Goal: Find specific page/section: Find specific page/section

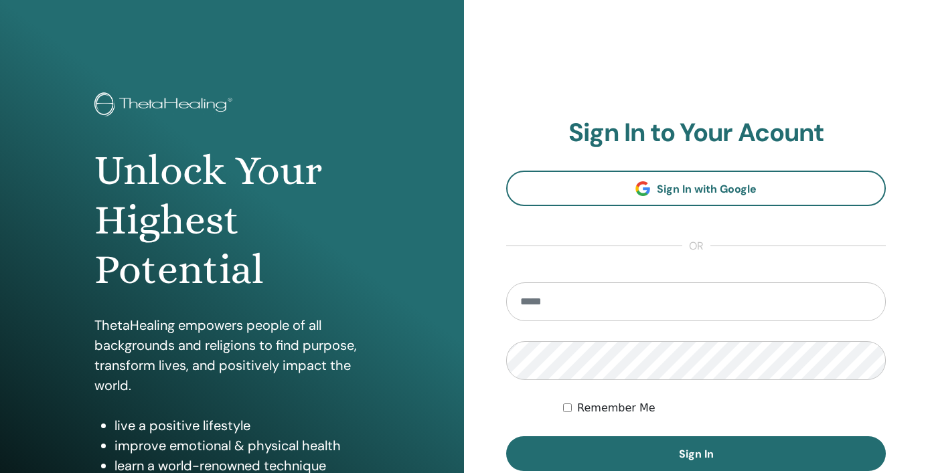
scroll to position [169, 0]
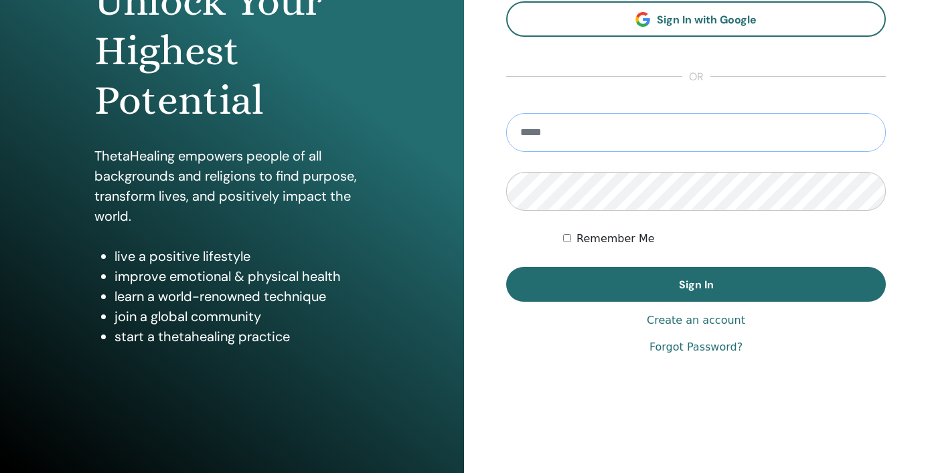
type input "**********"
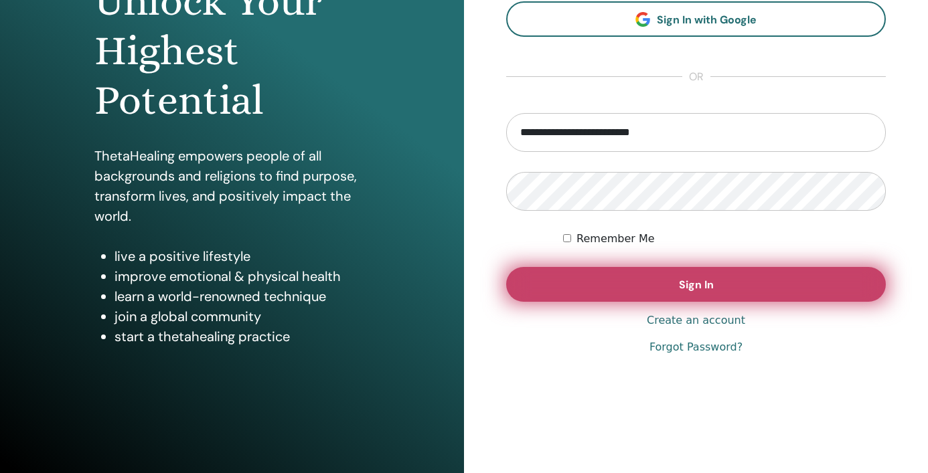
click at [699, 283] on span "Sign In" at bounding box center [696, 285] width 35 height 14
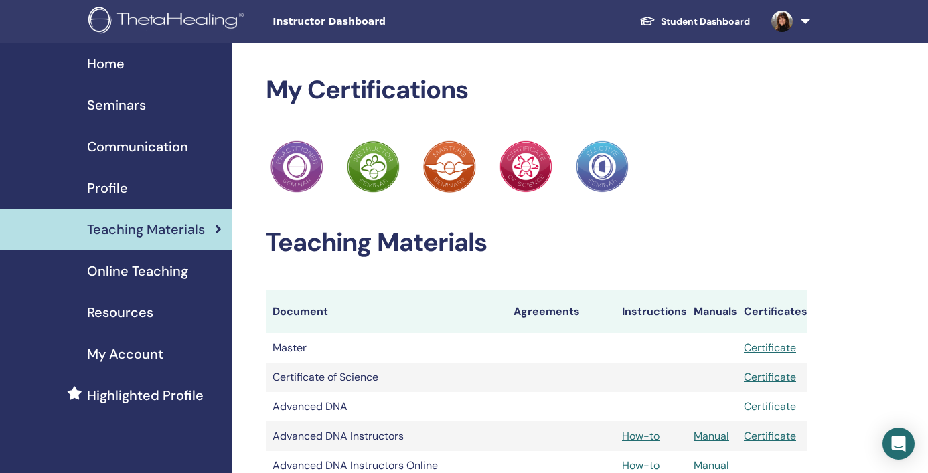
click at [106, 104] on span "Seminars" at bounding box center [116, 105] width 59 height 20
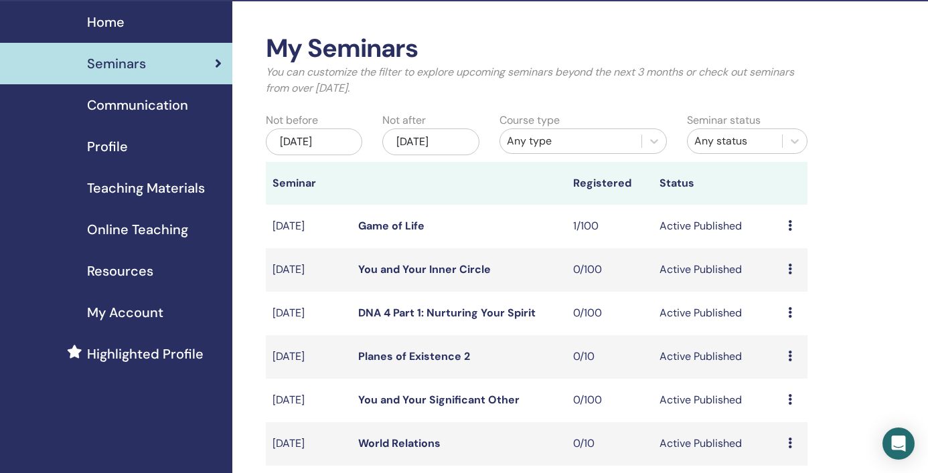
scroll to position [40, 0]
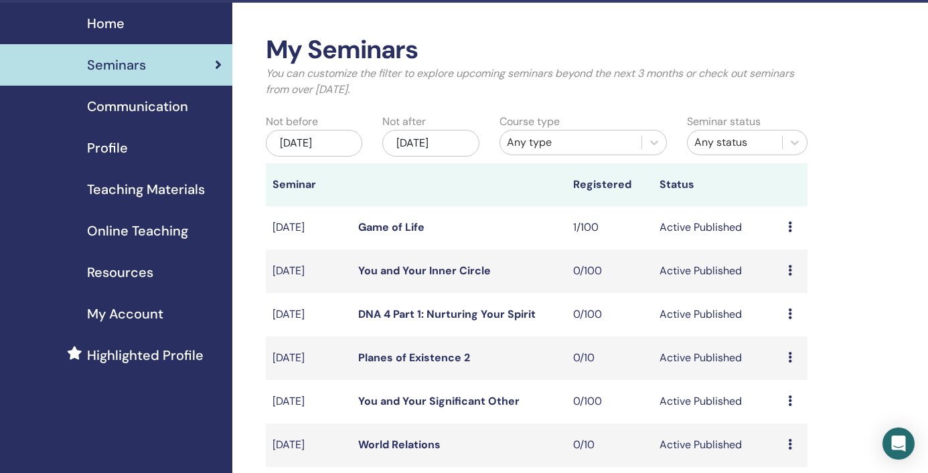
click at [366, 224] on link "Game of Life" at bounding box center [391, 227] width 66 height 14
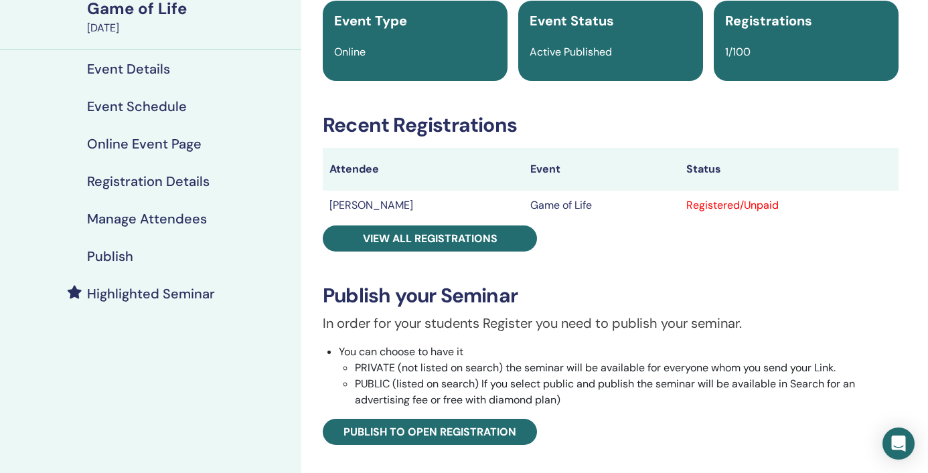
scroll to position [110, 0]
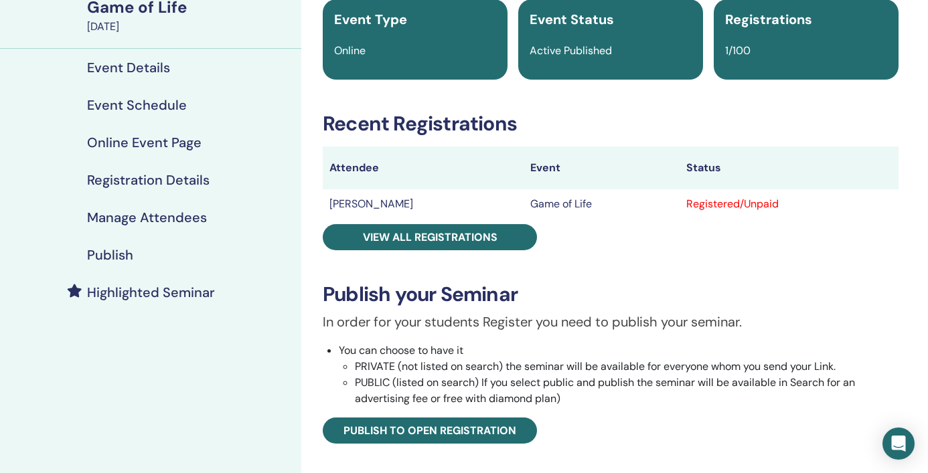
click at [146, 104] on h4 "Event Schedule" at bounding box center [137, 105] width 100 height 16
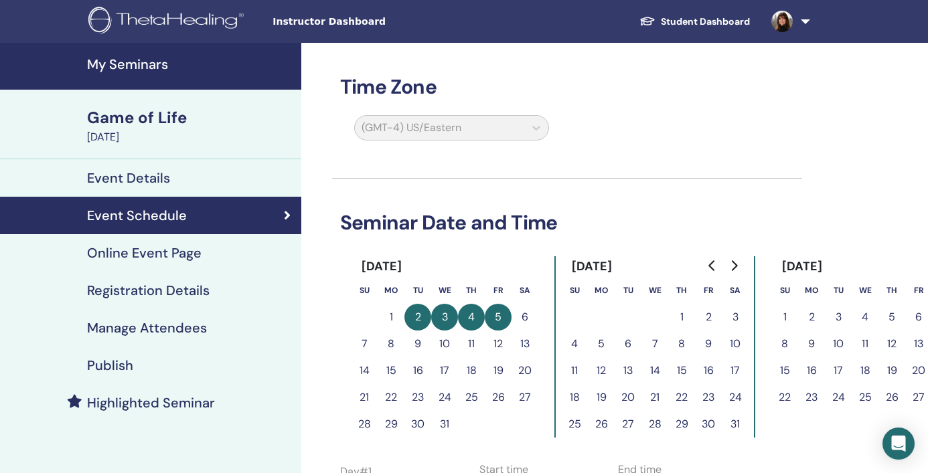
click at [138, 65] on h4 "My Seminars" at bounding box center [190, 64] width 206 height 16
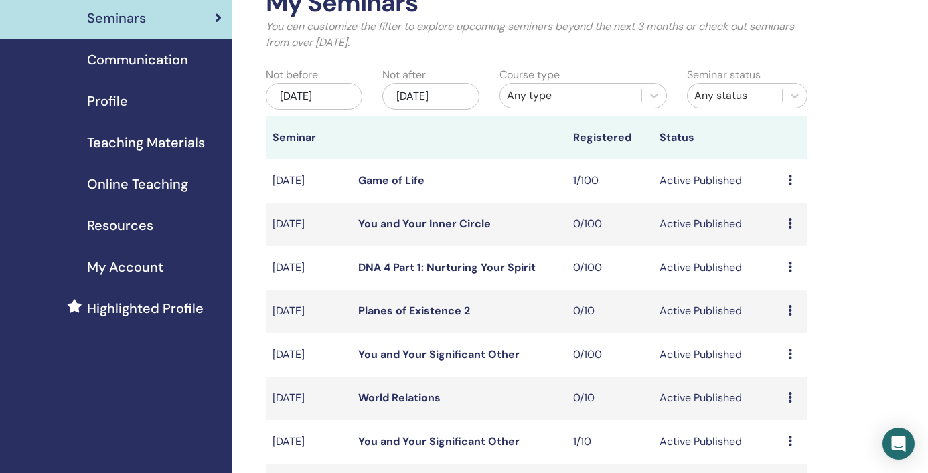
scroll to position [94, 0]
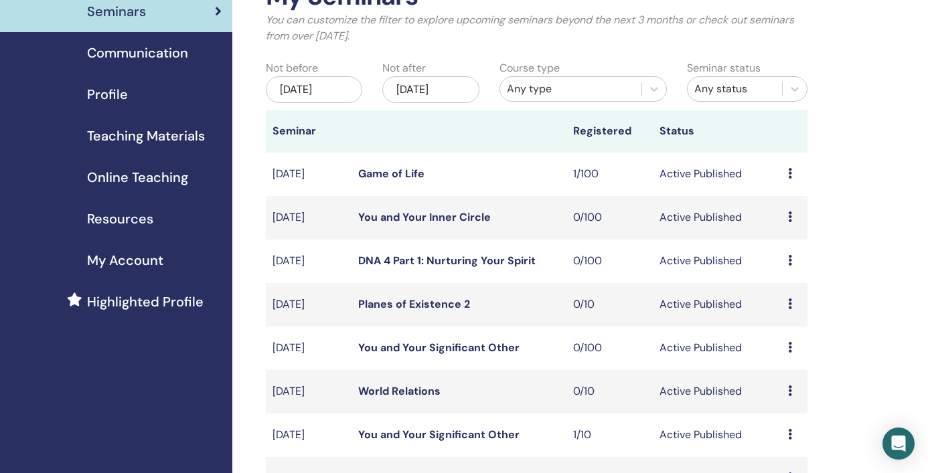
click at [445, 88] on div "[DATE]" at bounding box center [430, 89] width 97 height 27
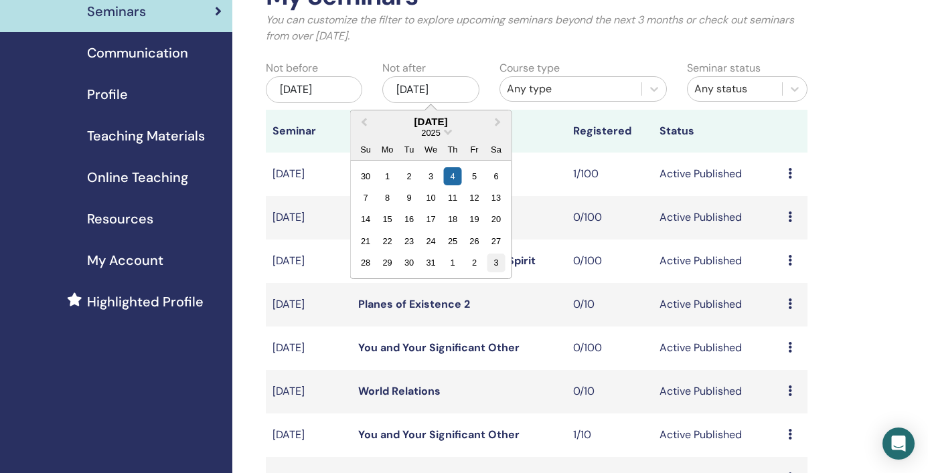
click at [497, 266] on div "3" at bounding box center [496, 263] width 18 height 18
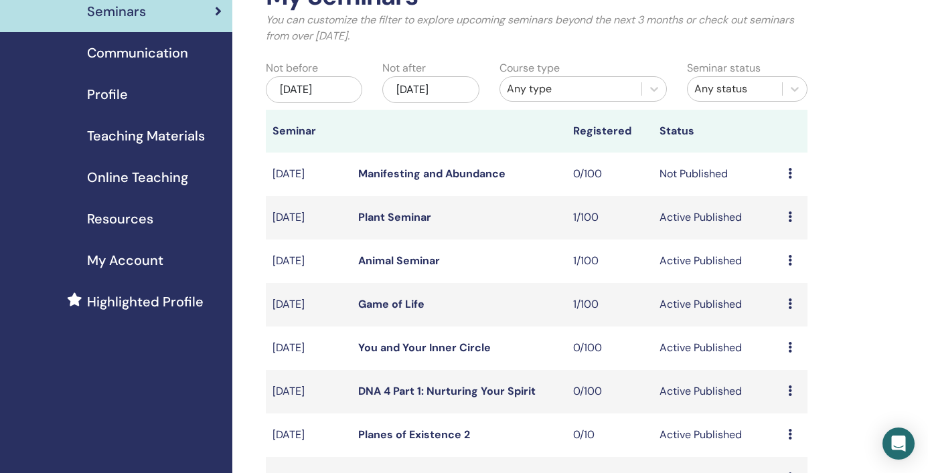
click at [423, 258] on link "Animal Seminar" at bounding box center [399, 261] width 82 height 14
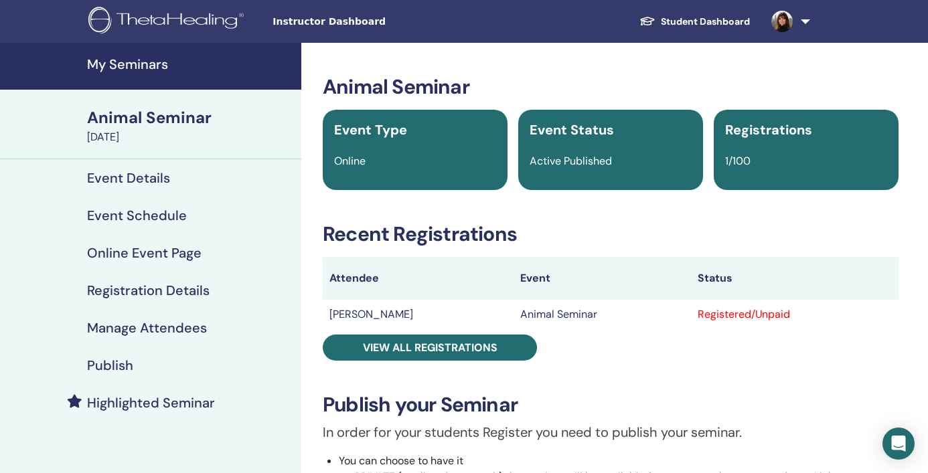
click at [143, 214] on h4 "Event Schedule" at bounding box center [137, 216] width 100 height 16
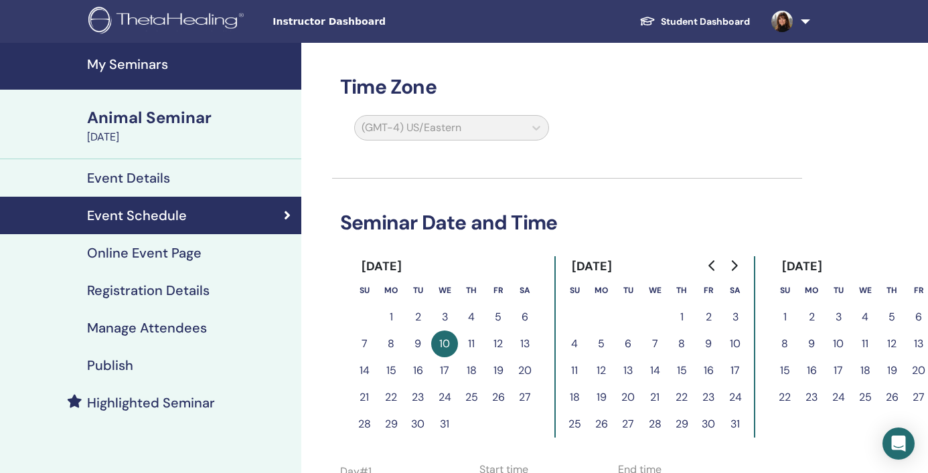
click at [161, 66] on h4 "My Seminars" at bounding box center [190, 64] width 206 height 16
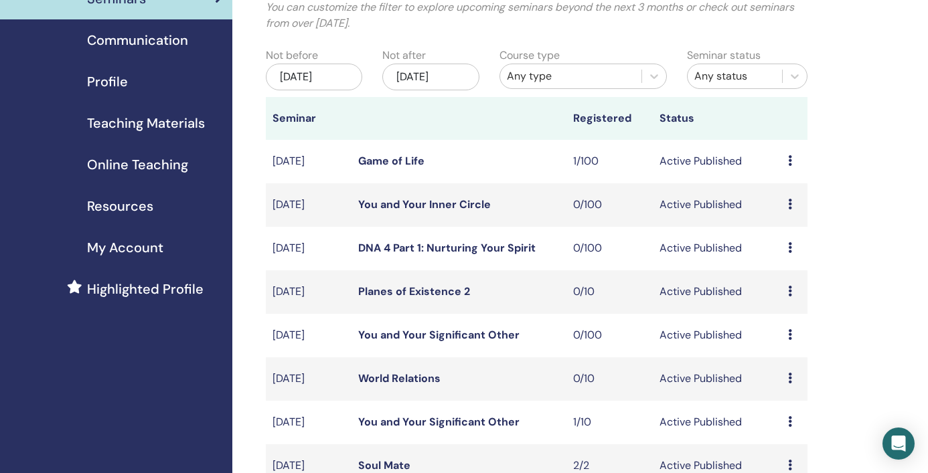
scroll to position [107, 0]
click at [457, 74] on div "[DATE]" at bounding box center [430, 76] width 97 height 27
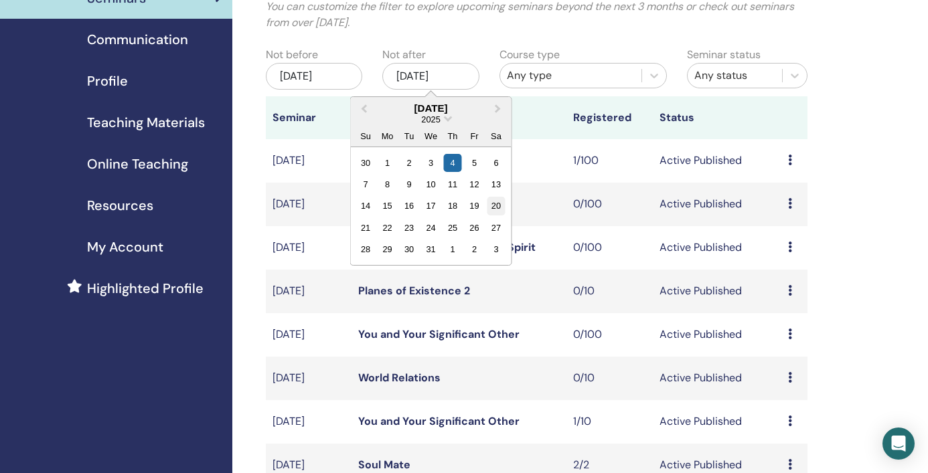
click at [496, 205] on div "20" at bounding box center [496, 206] width 18 height 18
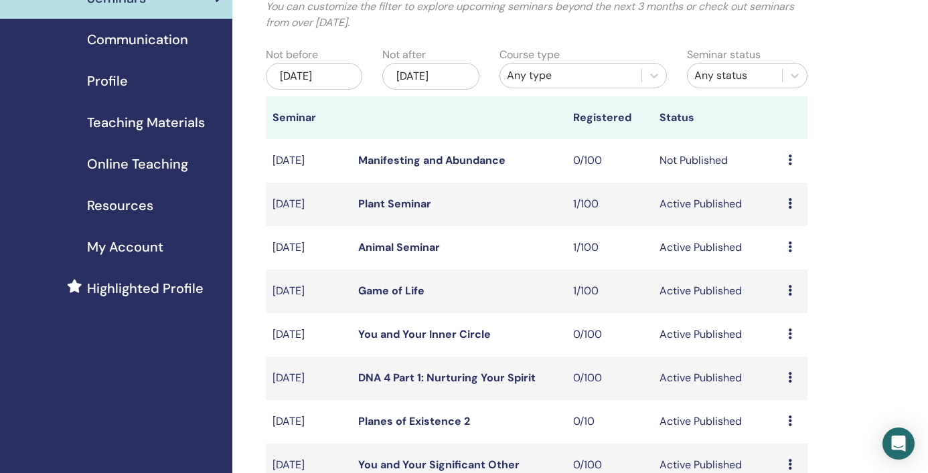
click at [418, 207] on link "Plant Seminar" at bounding box center [394, 204] width 73 height 14
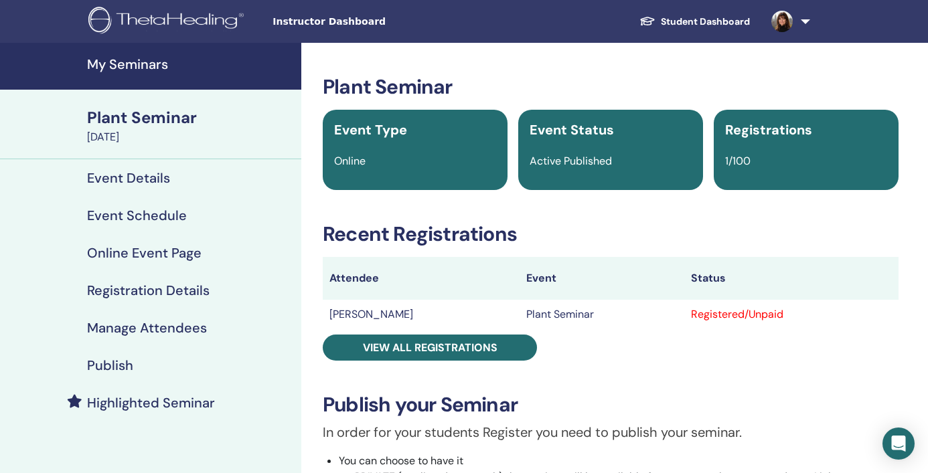
click at [150, 218] on h4 "Event Schedule" at bounding box center [137, 216] width 100 height 16
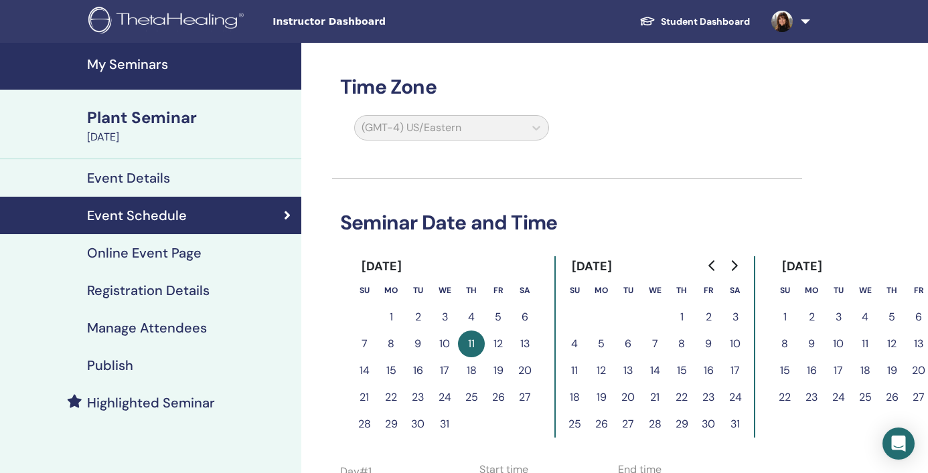
click at [132, 64] on h4 "My Seminars" at bounding box center [190, 64] width 206 height 16
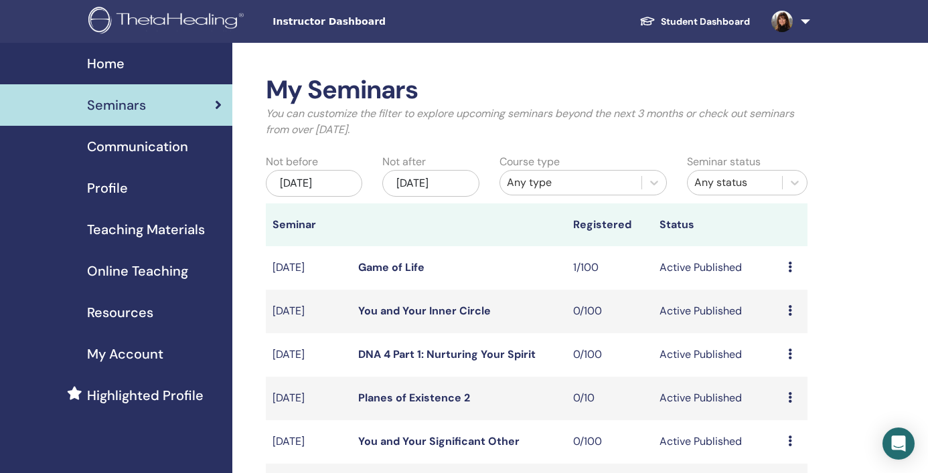
click at [141, 24] on img at bounding box center [168, 22] width 160 height 30
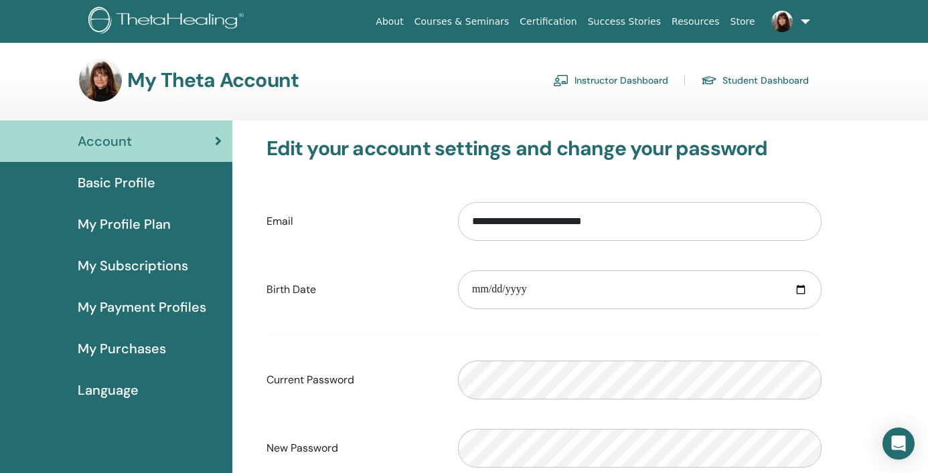
click at [624, 73] on link "Instructor Dashboard" at bounding box center [610, 80] width 115 height 21
